Goal: Task Accomplishment & Management: Use online tool/utility

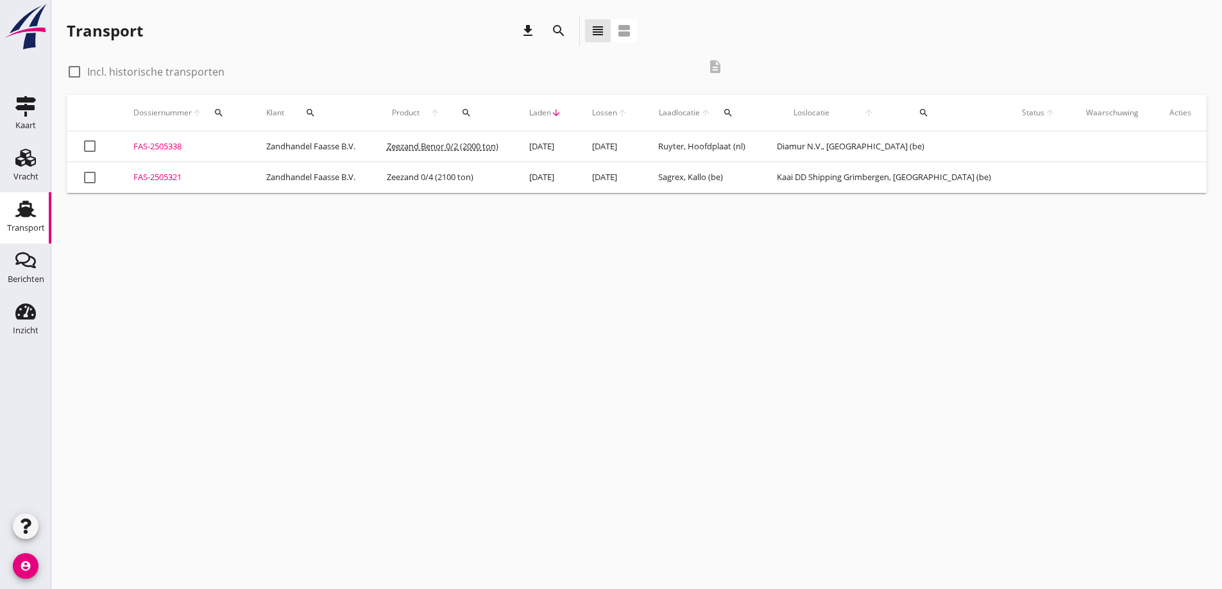
click at [140, 177] on div "FAS-2505321" at bounding box center [184, 177] width 102 height 13
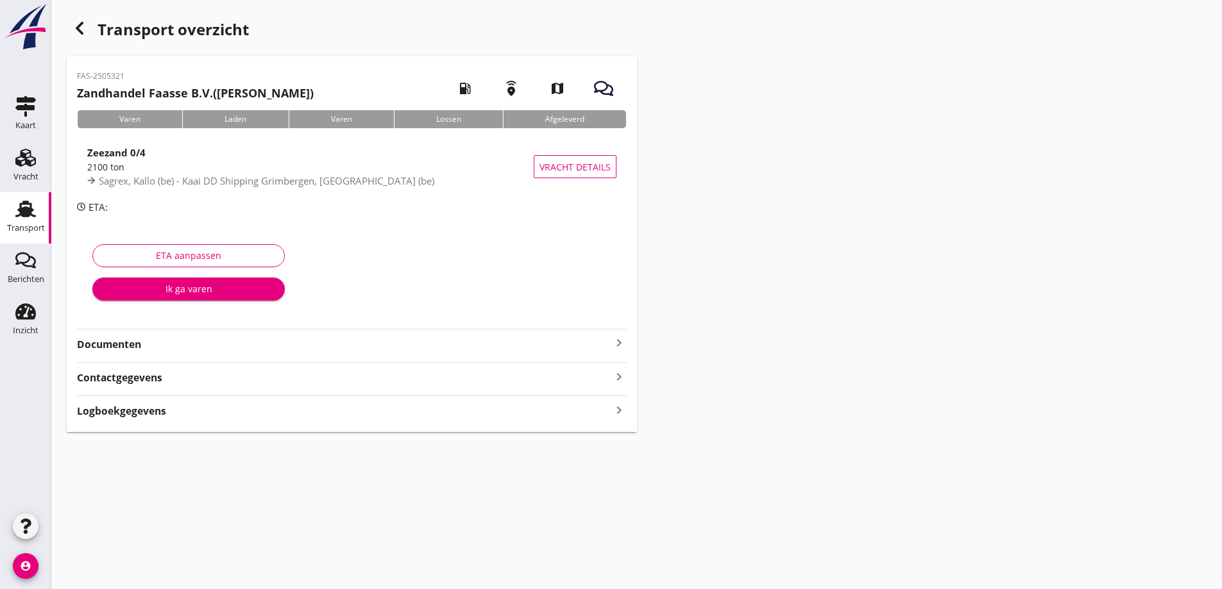
click at [94, 340] on strong "Documenten" at bounding box center [344, 344] width 534 height 15
click at [73, 29] on icon "button" at bounding box center [79, 28] width 15 height 15
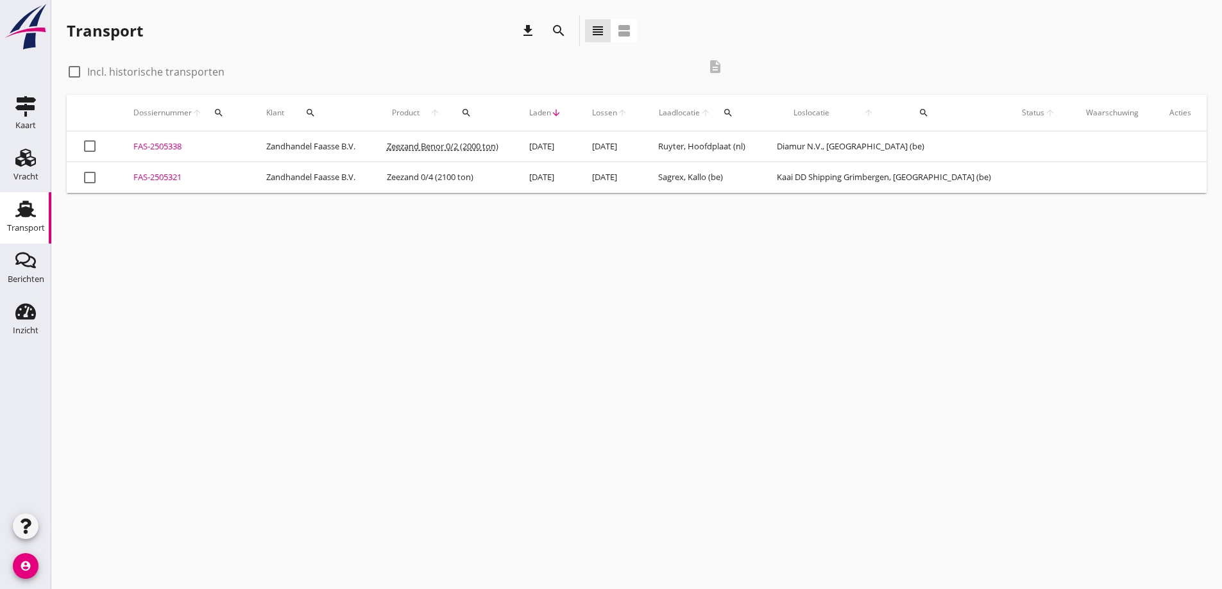
click at [148, 175] on div "FAS-2505321" at bounding box center [184, 177] width 102 height 13
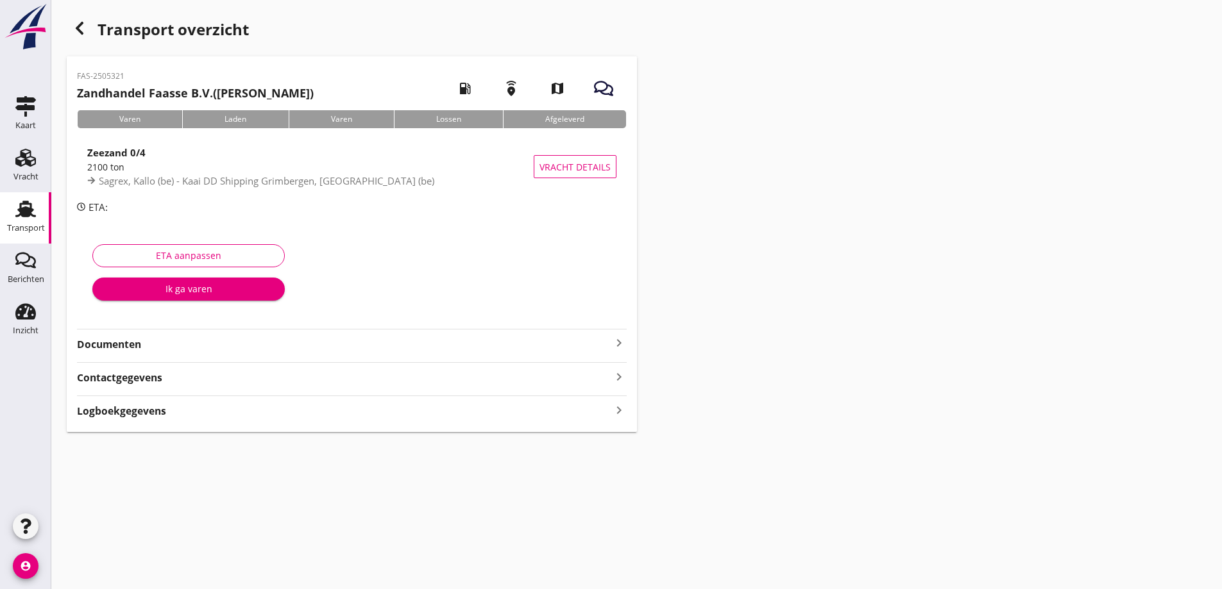
click at [951, 287] on div "Transport overzicht FAS-2505321 Zandhandel Faasse B.V. ([PERSON_NAME]) local_ga…" at bounding box center [636, 224] width 1170 height 448
click at [1049, 224] on div "Transport overzicht FAS-2505321 Zandhandel Faasse B.V. ([PERSON_NAME]) local_ga…" at bounding box center [636, 224] width 1170 height 448
click at [203, 287] on div "Ik ga varen" at bounding box center [189, 288] width 172 height 13
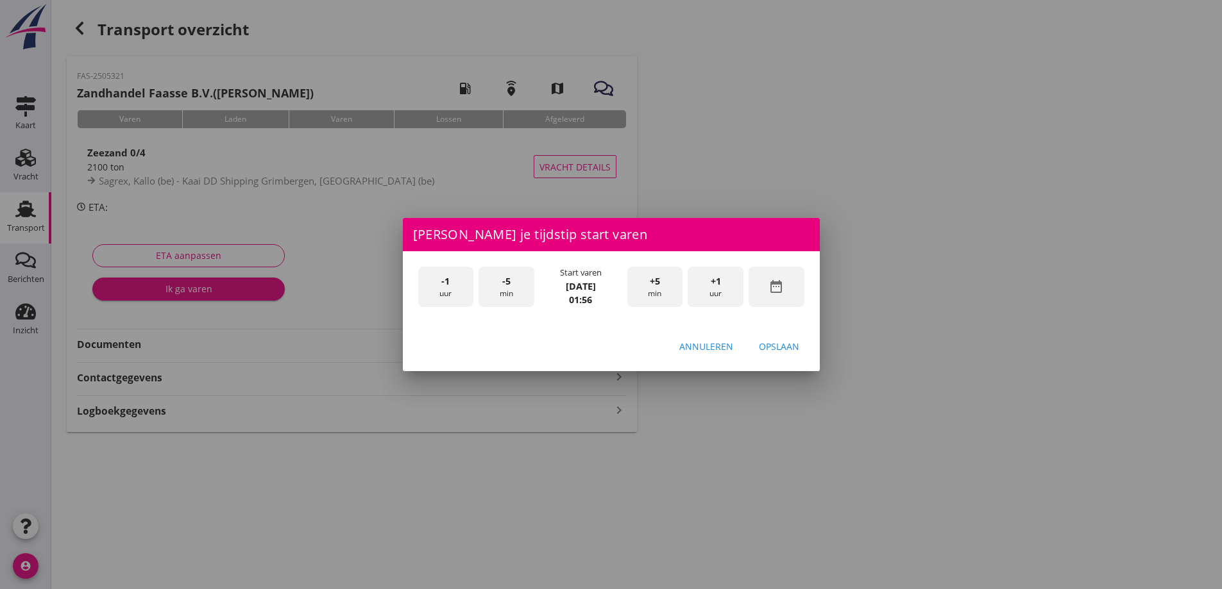
click at [457, 296] on div "-1 uur" at bounding box center [446, 287] width 56 height 40
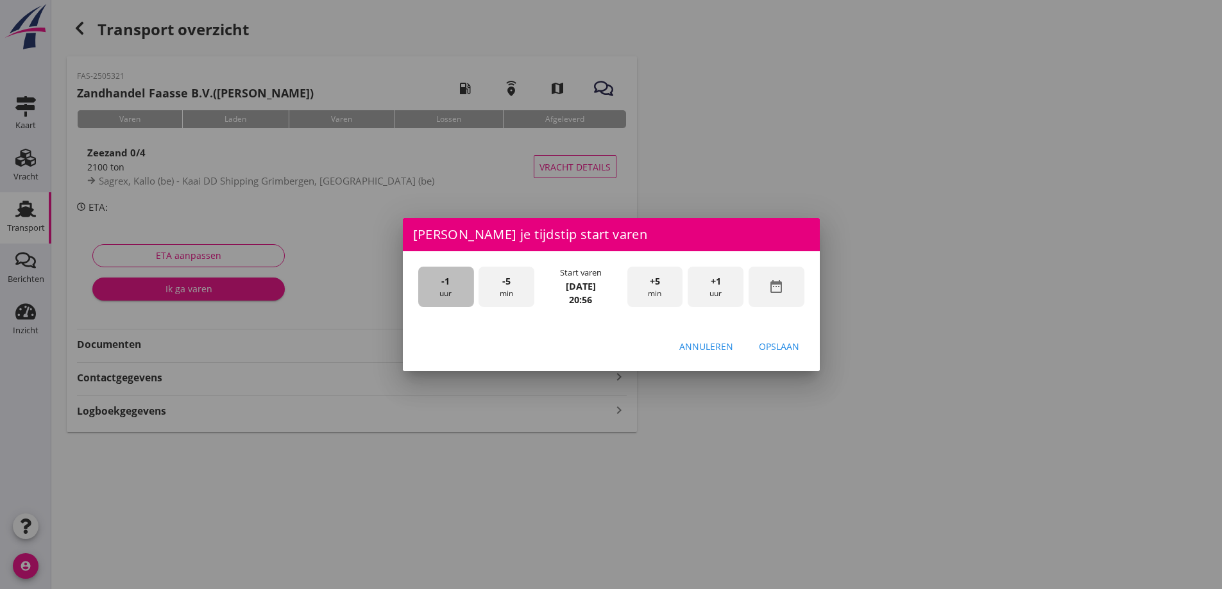
click at [457, 296] on div "-1 uur" at bounding box center [446, 287] width 56 height 40
click at [458, 296] on div "-1 uur" at bounding box center [446, 287] width 56 height 40
click at [458, 297] on div "-1 uur" at bounding box center [446, 287] width 56 height 40
click at [701, 342] on div "Annuleren" at bounding box center [706, 346] width 54 height 13
